Goal: Information Seeking & Learning: Check status

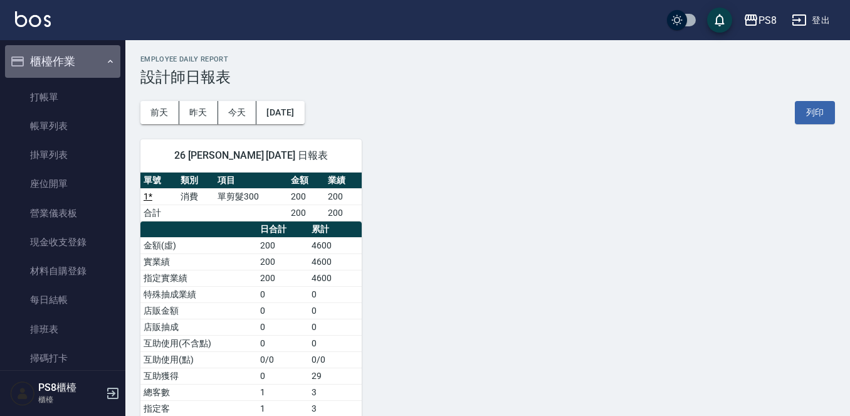
click at [96, 61] on button "櫃檯作業" at bounding box center [62, 61] width 115 height 33
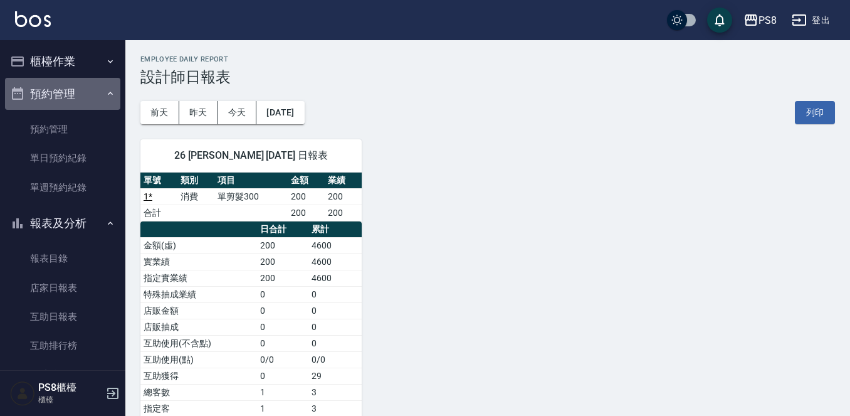
click at [90, 89] on button "預約管理" at bounding box center [62, 94] width 115 height 33
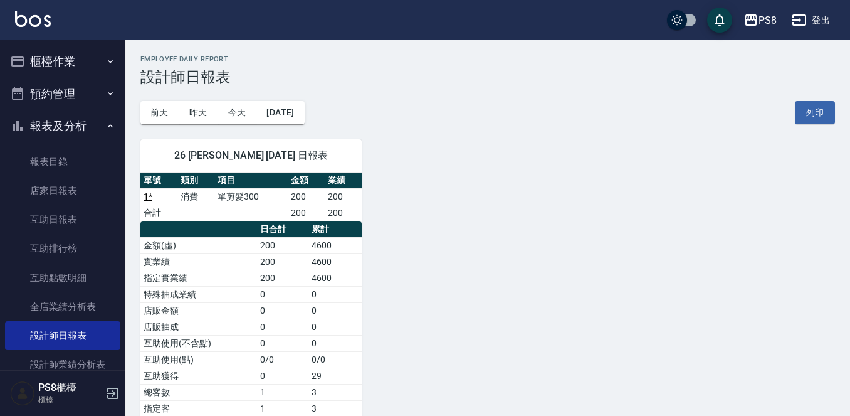
click at [86, 122] on button "報表及分析" at bounding box center [62, 126] width 115 height 33
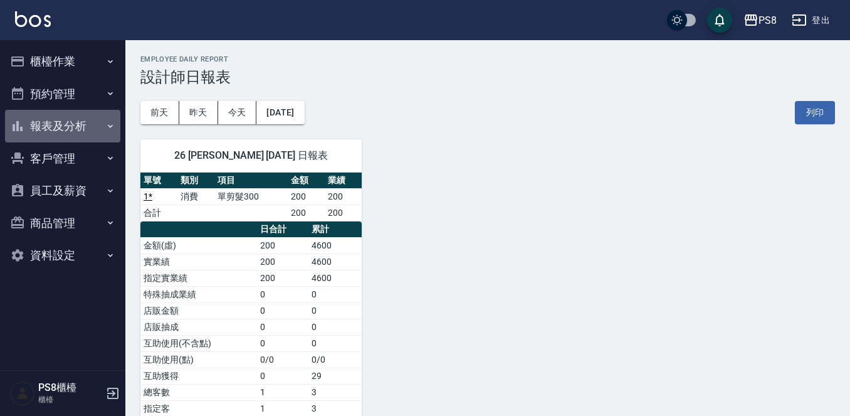
click at [88, 128] on button "報表及分析" at bounding box center [62, 126] width 115 height 33
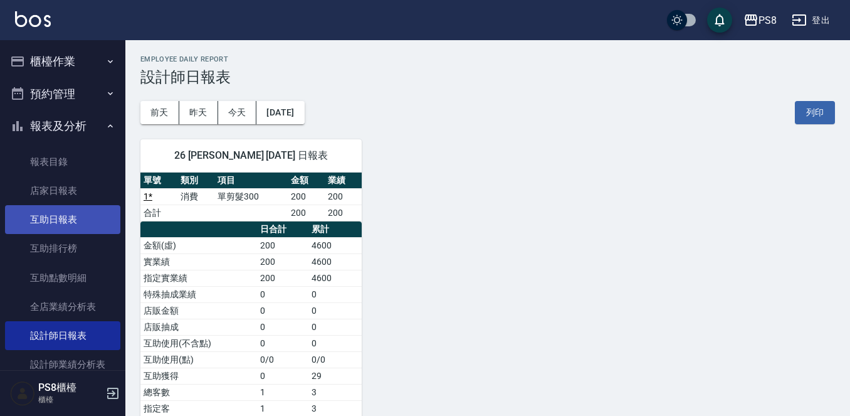
click at [75, 211] on link "互助日報表" at bounding box center [62, 219] width 115 height 29
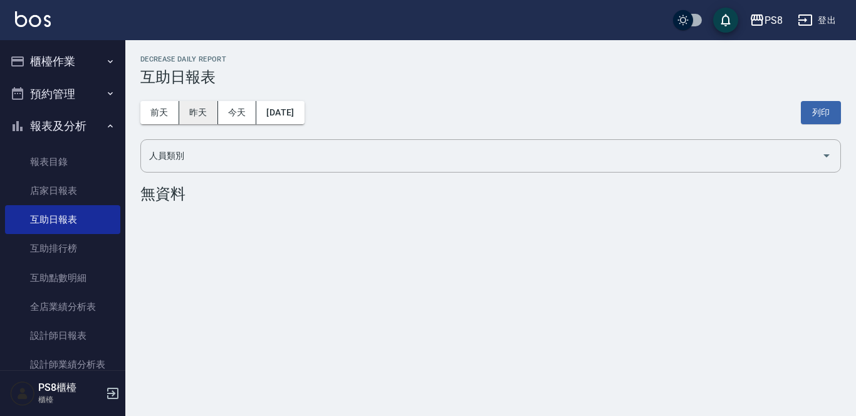
click at [202, 103] on button "昨天" at bounding box center [198, 112] width 39 height 23
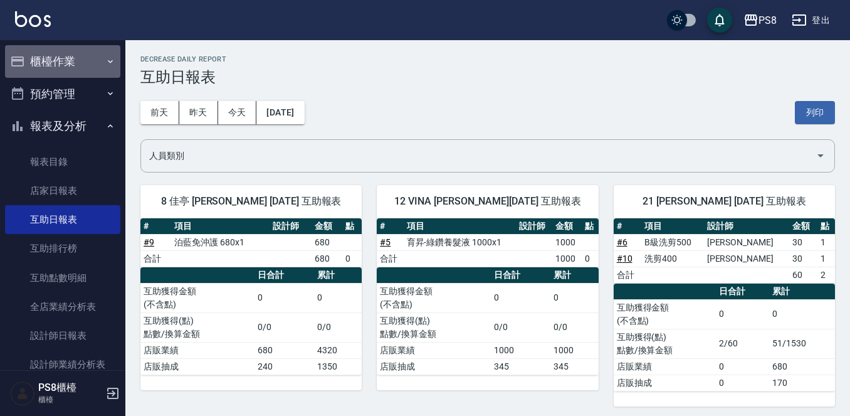
click at [100, 53] on button "櫃檯作業" at bounding box center [62, 61] width 115 height 33
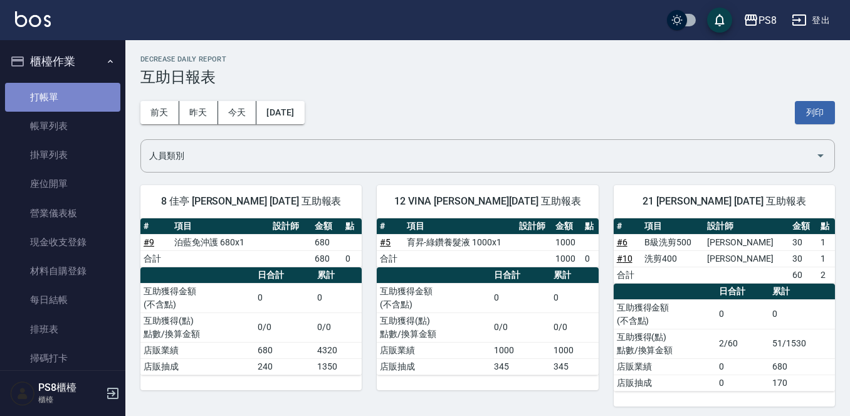
click at [75, 103] on link "打帳單" at bounding box center [62, 97] width 115 height 29
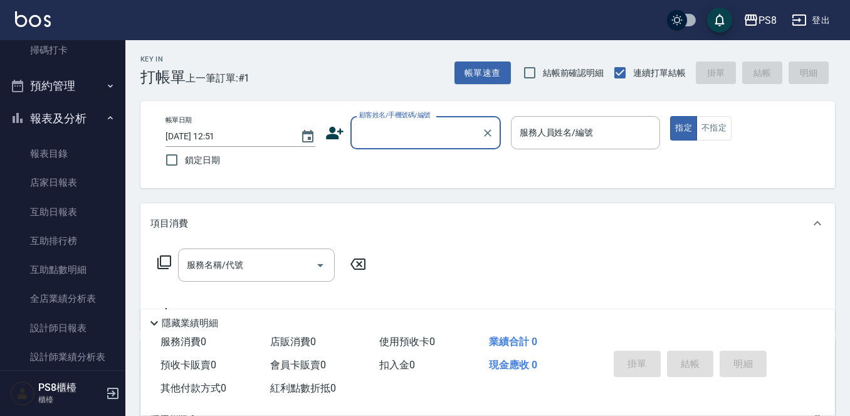
scroll to position [313, 0]
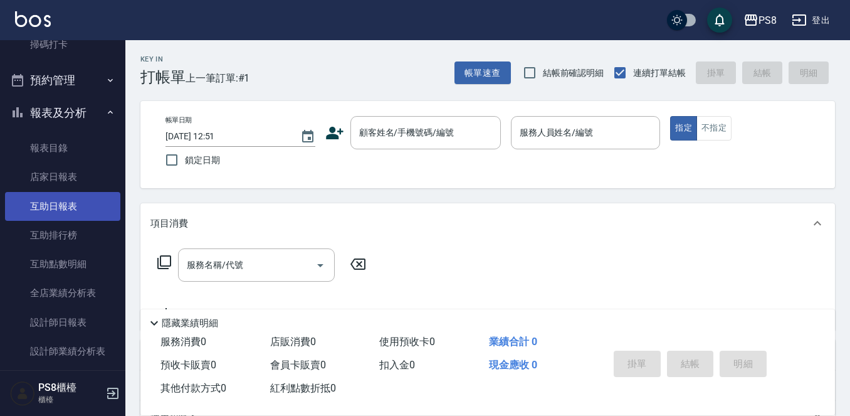
click at [92, 207] on link "互助日報表" at bounding box center [62, 206] width 115 height 29
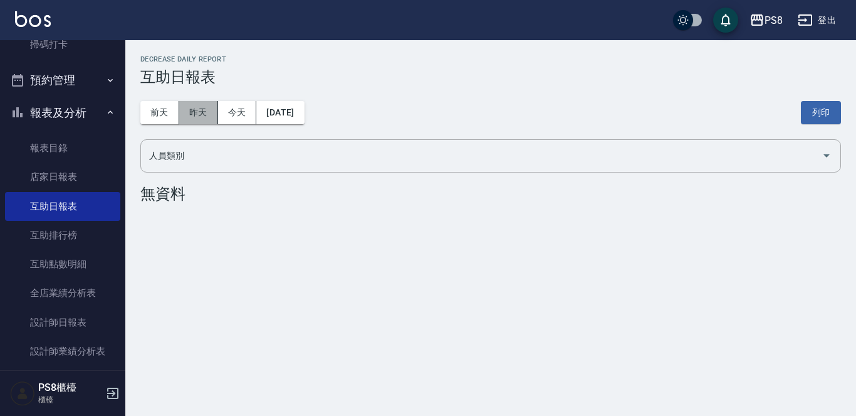
click at [203, 113] on button "昨天" at bounding box center [198, 112] width 39 height 23
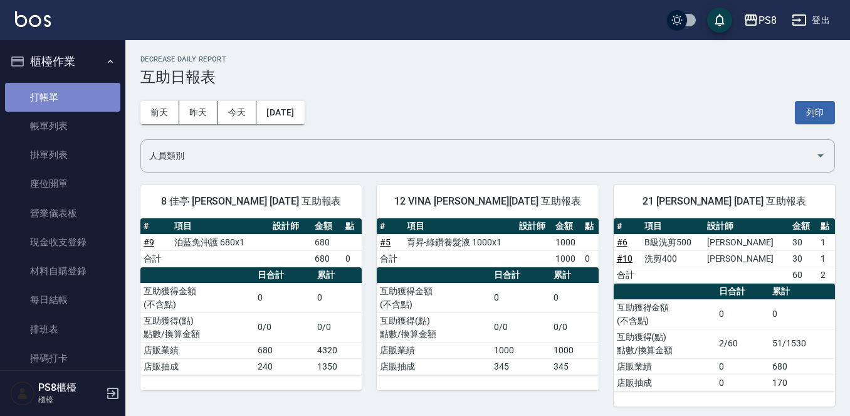
click at [73, 100] on link "打帳單" at bounding box center [62, 97] width 115 height 29
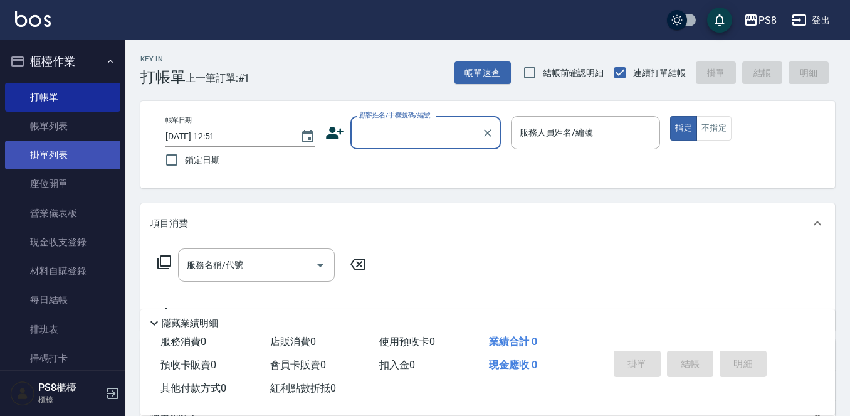
scroll to position [63, 0]
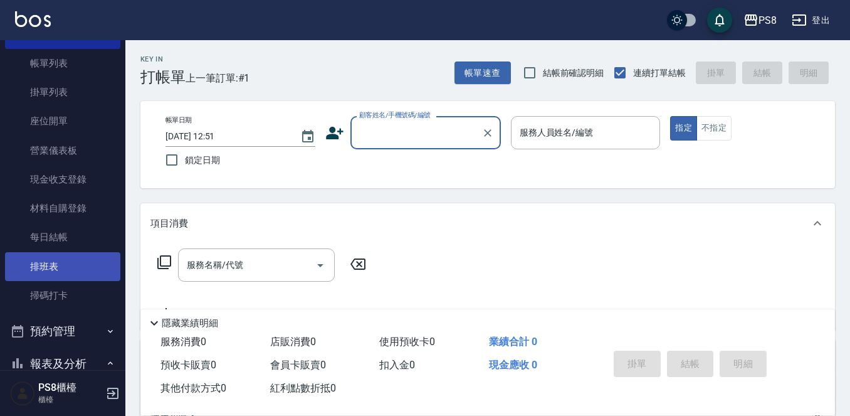
click at [46, 258] on link "排班表" at bounding box center [62, 266] width 115 height 29
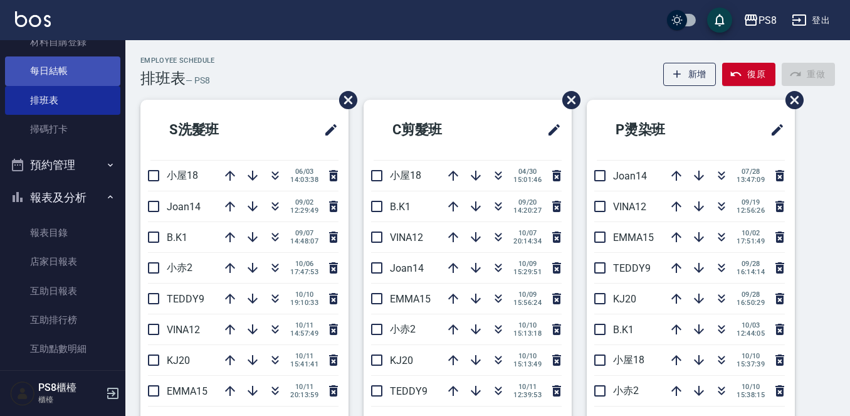
scroll to position [251, 0]
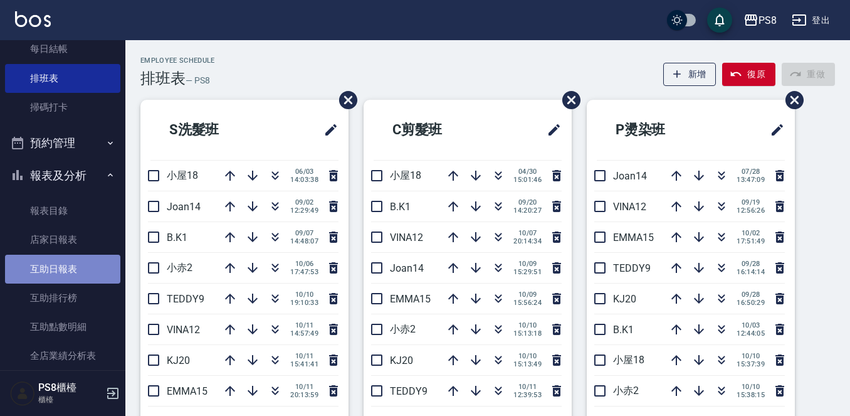
click at [78, 279] on link "互助日報表" at bounding box center [62, 268] width 115 height 29
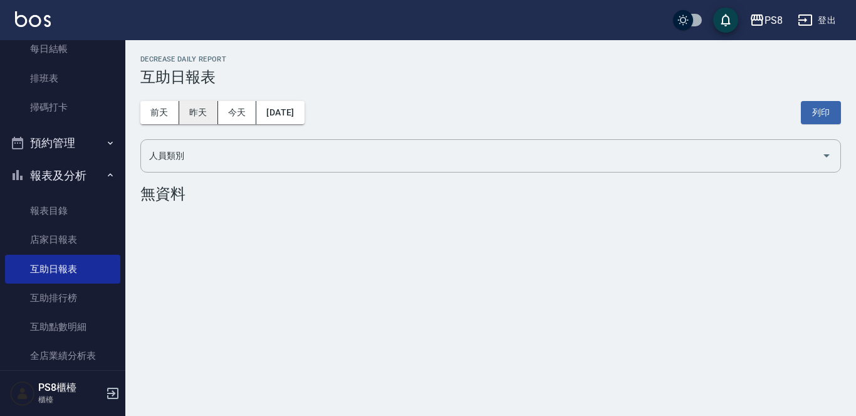
click at [206, 117] on button "昨天" at bounding box center [198, 112] width 39 height 23
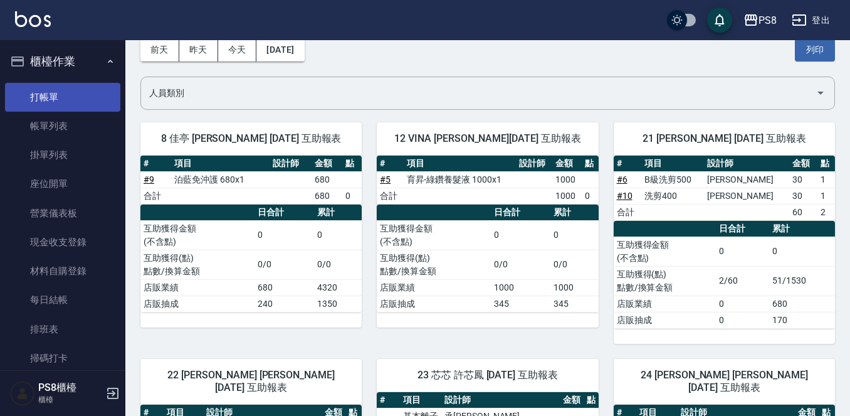
click at [35, 95] on link "打帳單" at bounding box center [62, 97] width 115 height 29
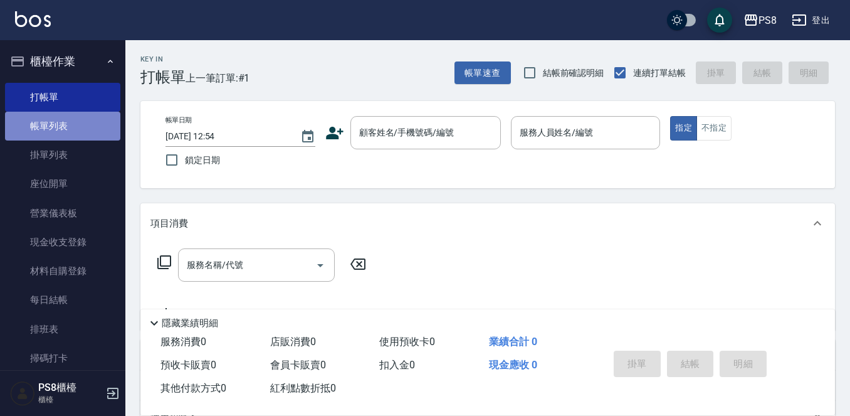
click at [72, 138] on link "帳單列表" at bounding box center [62, 126] width 115 height 29
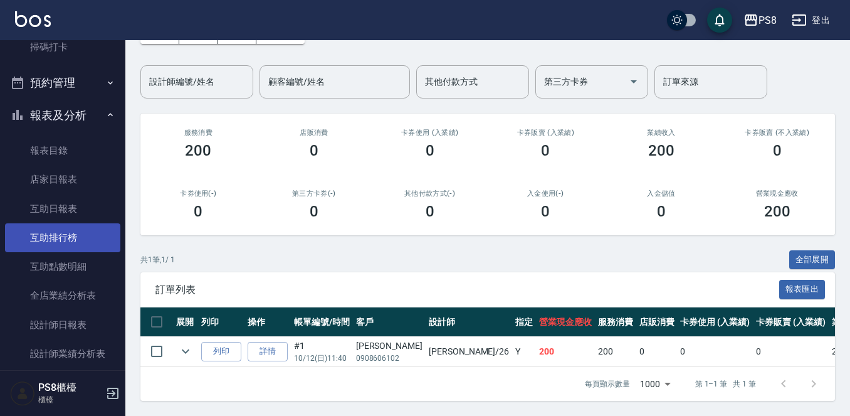
scroll to position [376, 0]
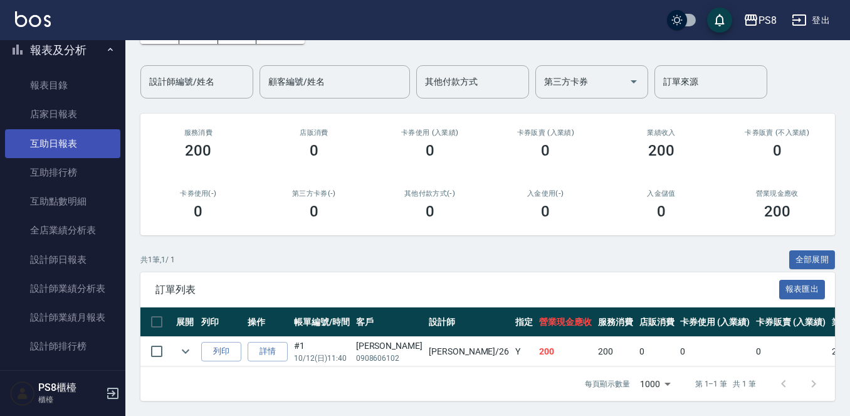
click at [66, 141] on link "互助日報表" at bounding box center [62, 143] width 115 height 29
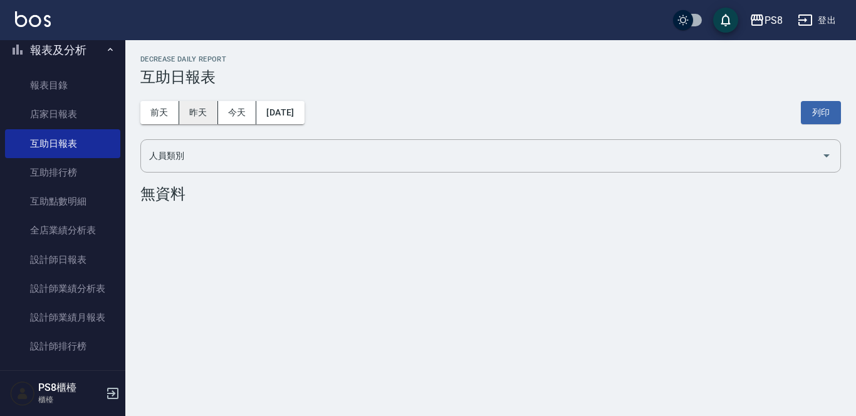
click at [200, 120] on button "昨天" at bounding box center [198, 112] width 39 height 23
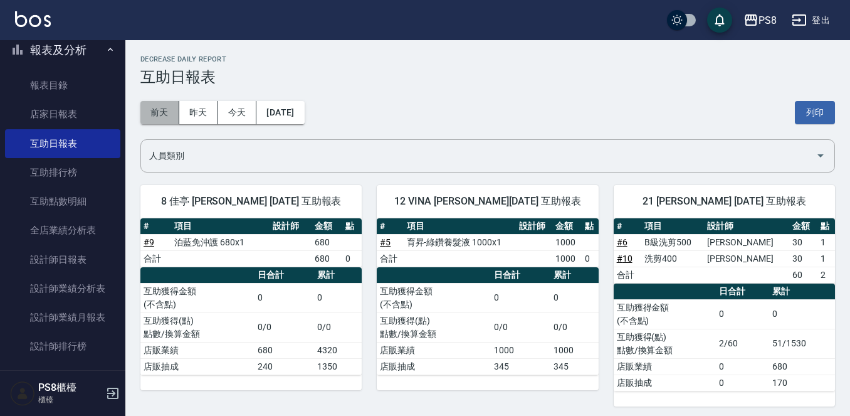
click at [163, 120] on button "前天" at bounding box center [159, 112] width 39 height 23
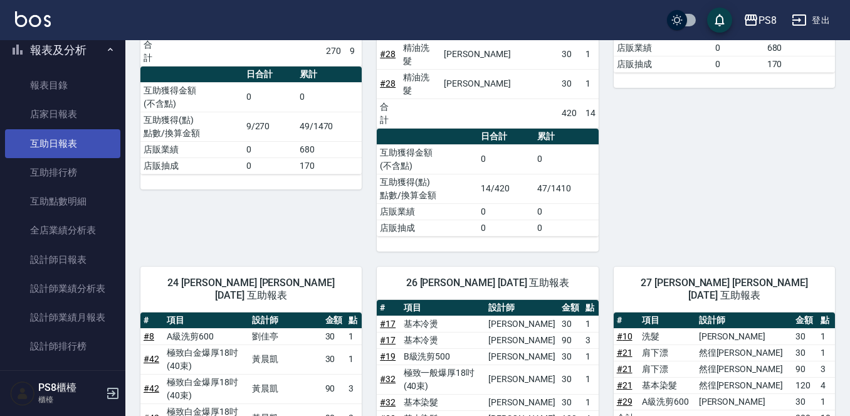
scroll to position [501, 0]
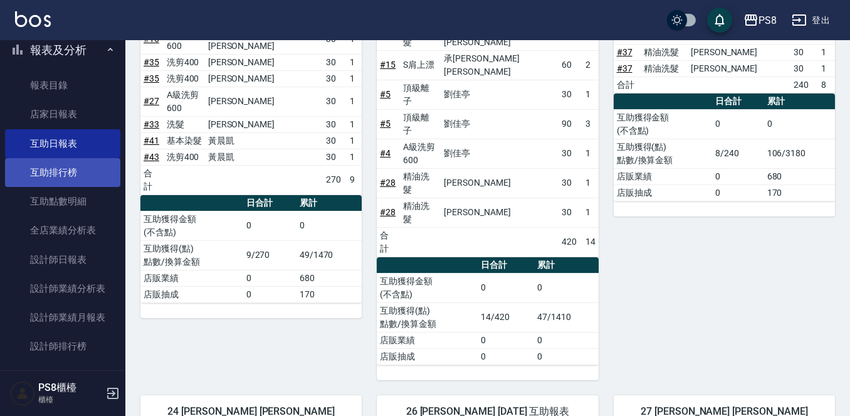
click at [36, 180] on link "互助排行榜" at bounding box center [62, 172] width 115 height 29
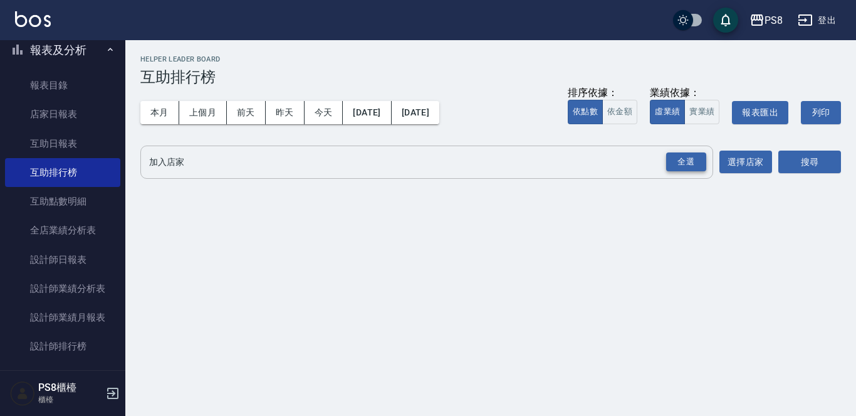
click at [699, 169] on div "全選" at bounding box center [686, 161] width 40 height 19
click at [820, 157] on button "搜尋" at bounding box center [809, 162] width 63 height 23
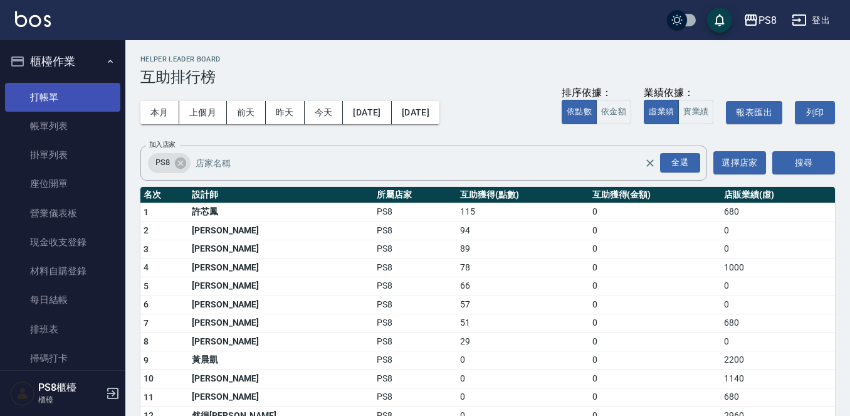
click at [62, 97] on link "打帳單" at bounding box center [62, 97] width 115 height 29
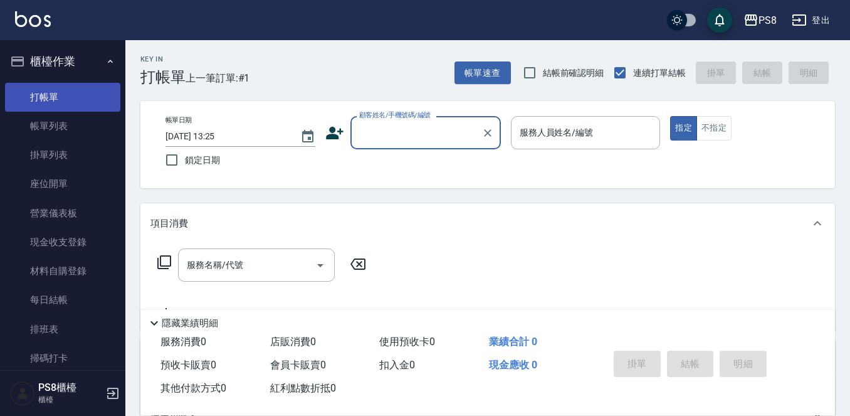
scroll to position [63, 0]
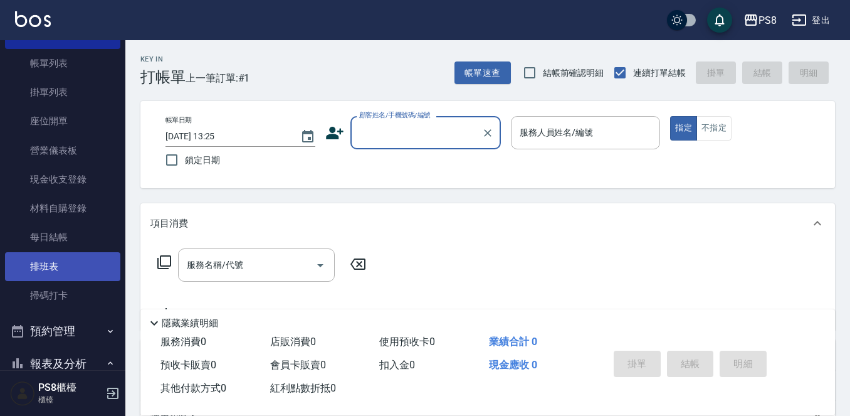
click at [52, 266] on link "排班表" at bounding box center [62, 266] width 115 height 29
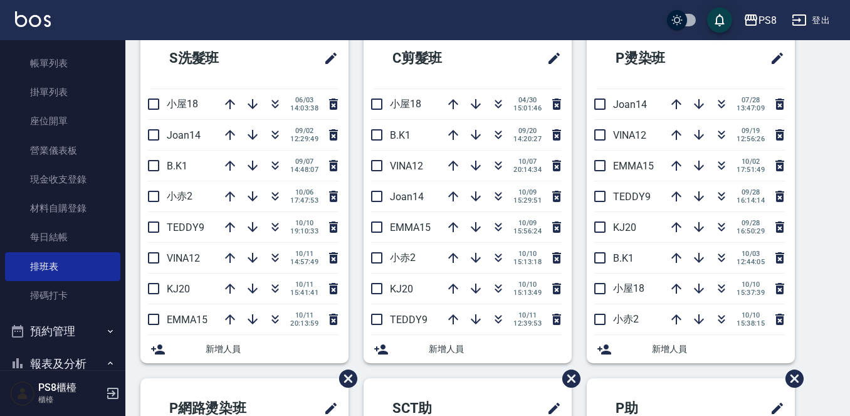
scroll to position [63, 0]
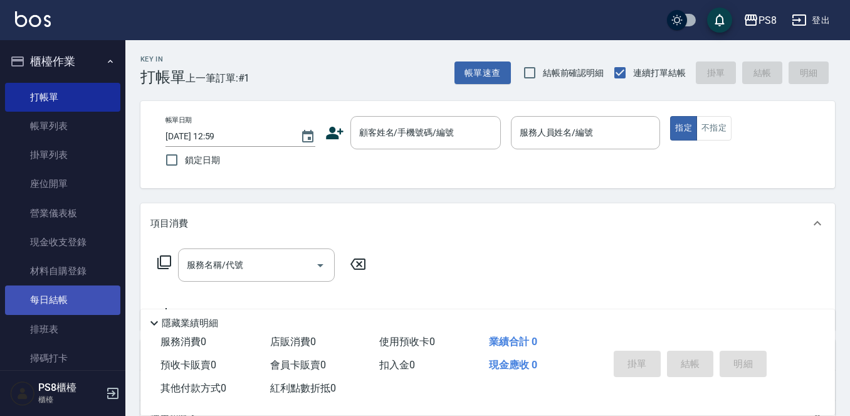
scroll to position [63, 0]
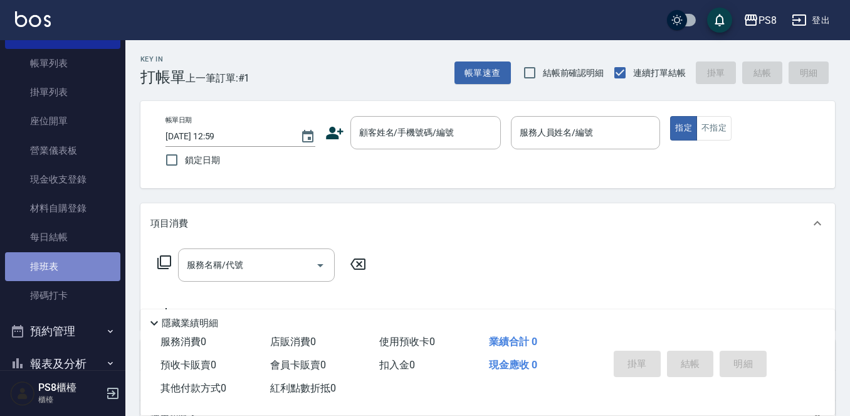
click at [78, 258] on link "排班表" at bounding box center [62, 266] width 115 height 29
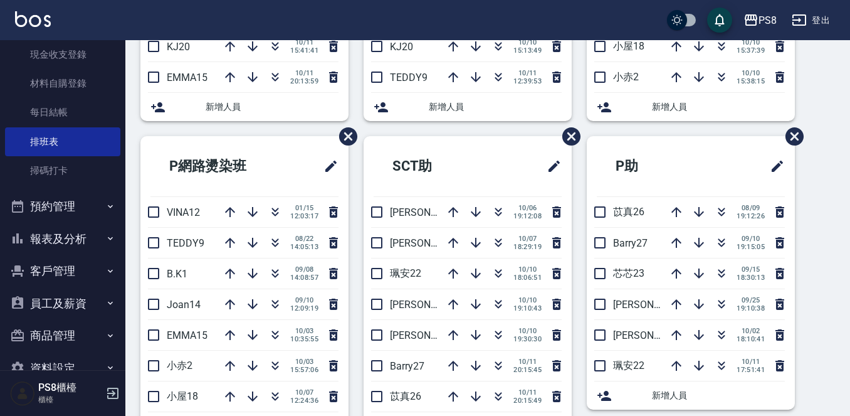
scroll to position [216, 0]
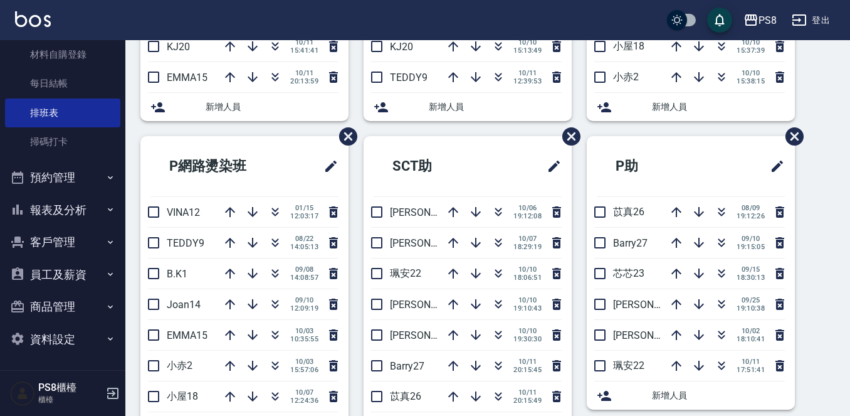
click at [76, 206] on button "報表及分析" at bounding box center [62, 210] width 115 height 33
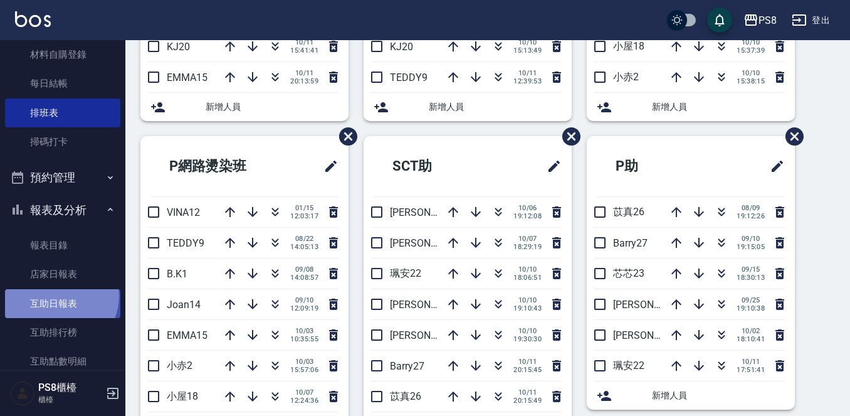
click at [59, 295] on link "互助日報表" at bounding box center [62, 303] width 115 height 29
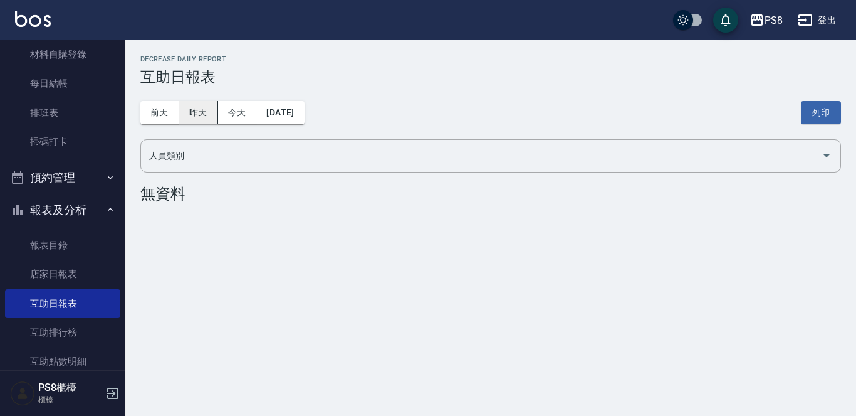
click at [186, 107] on button "昨天" at bounding box center [198, 112] width 39 height 23
